Goal: Information Seeking & Learning: Find specific fact

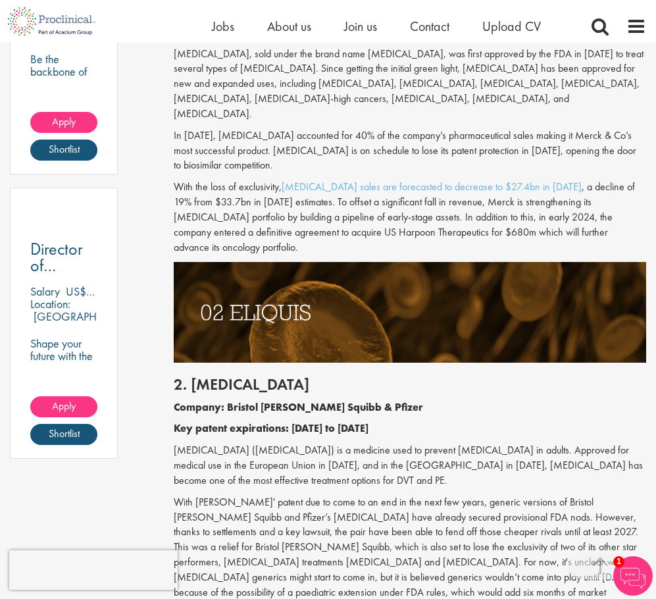
scroll to position [724, 0]
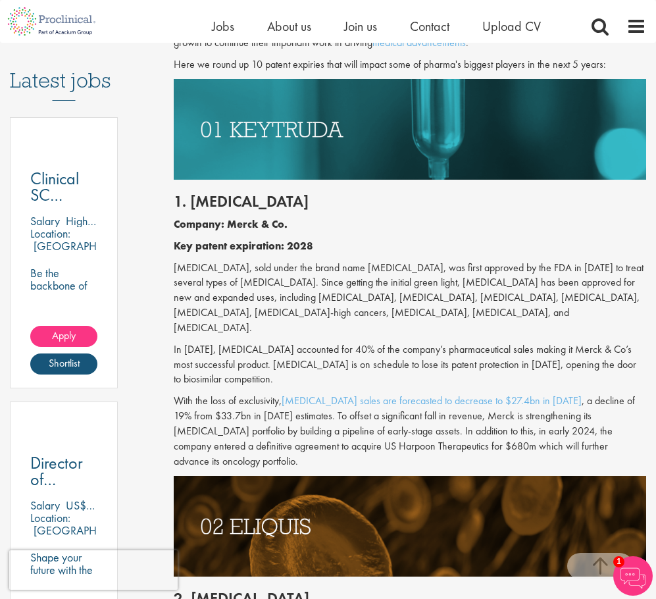
click at [240, 197] on h2 "1. [MEDICAL_DATA]" at bounding box center [410, 201] width 473 height 17
copy h2 "[MEDICAL_DATA]"
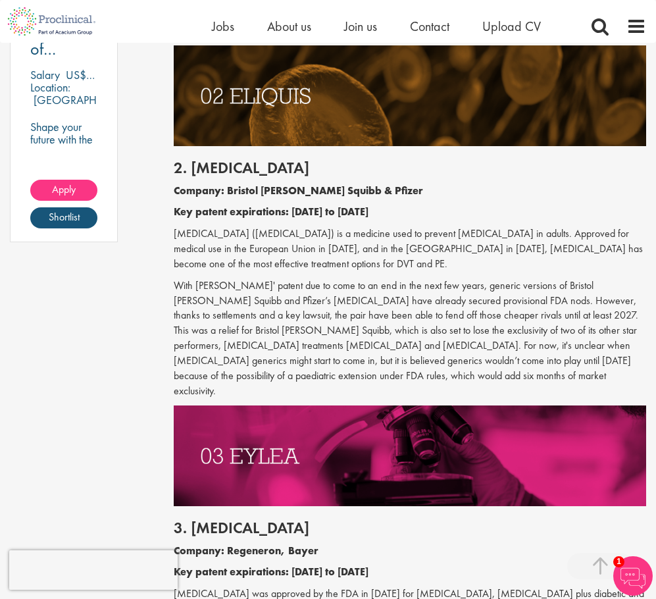
scroll to position [1185, 0]
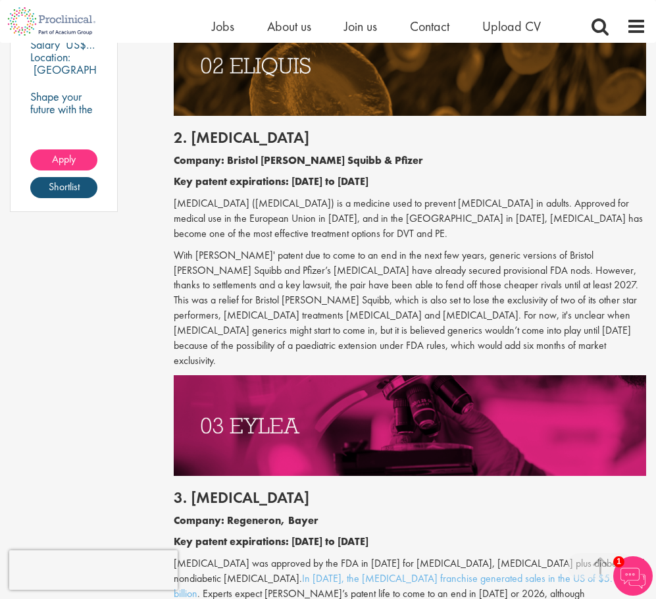
click at [206, 129] on h2 "2. [MEDICAL_DATA]" at bounding box center [410, 137] width 473 height 17
click at [207, 129] on h2 "2. [MEDICAL_DATA]" at bounding box center [410, 137] width 473 height 17
copy h2 "[MEDICAL_DATA]"
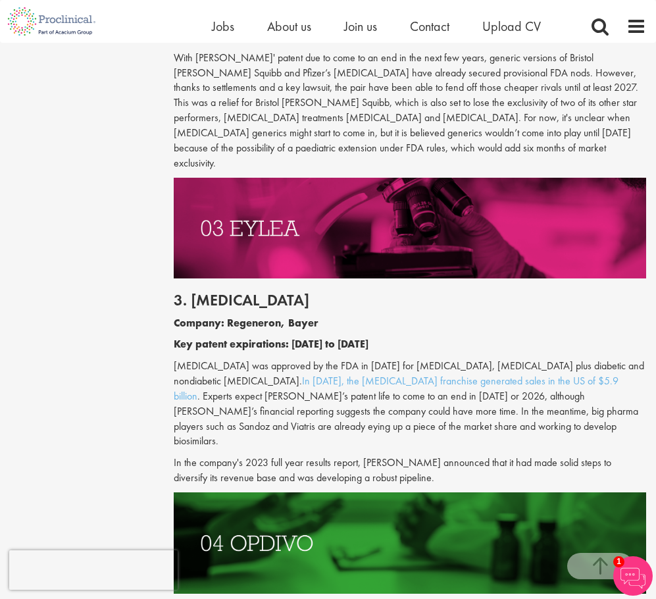
scroll to position [1645, 0]
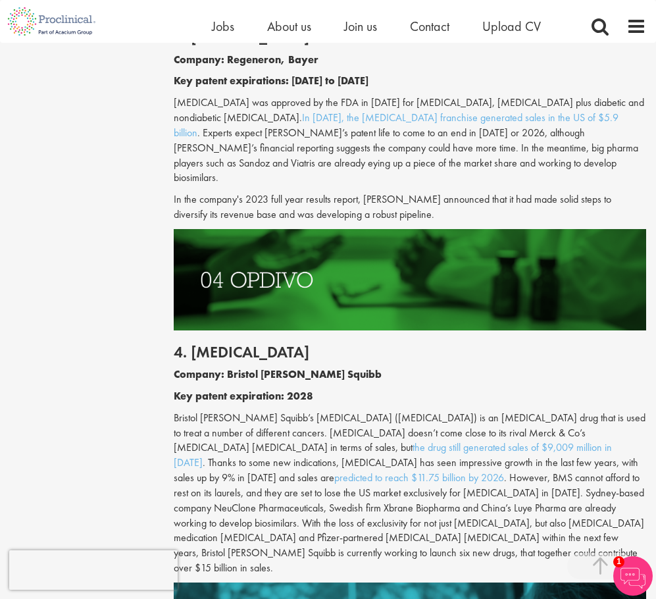
click at [204, 344] on h2 "4. [MEDICAL_DATA]" at bounding box center [410, 352] width 473 height 17
copy h2 "[MEDICAL_DATA]"
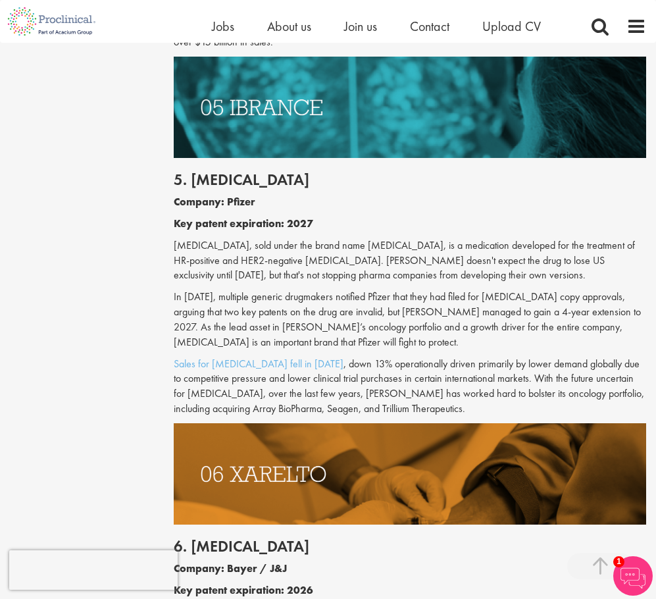
scroll to position [2172, 0]
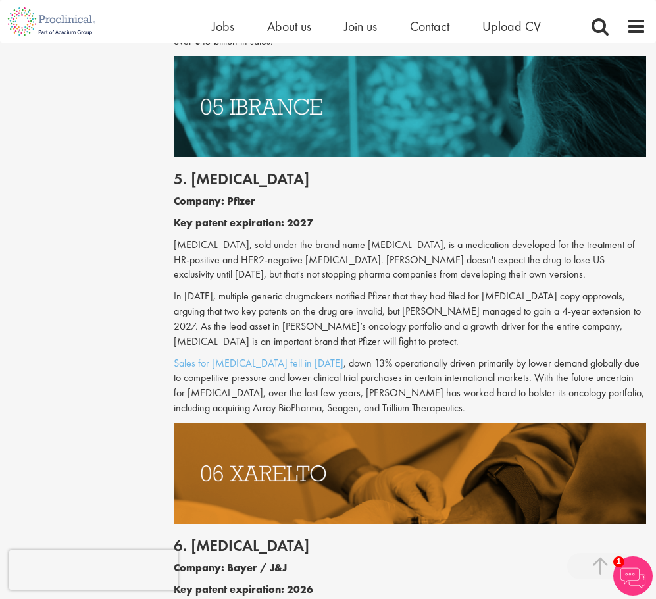
click at [213, 170] on h2 "5. [MEDICAL_DATA]" at bounding box center [410, 178] width 473 height 17
copy h2 "[MEDICAL_DATA]"
